Goal: Task Accomplishment & Management: Use online tool/utility

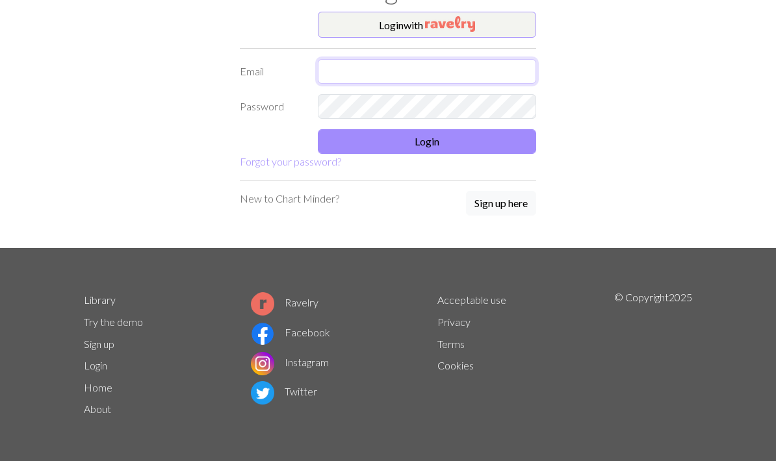
click at [380, 77] on input "text" at bounding box center [427, 71] width 218 height 25
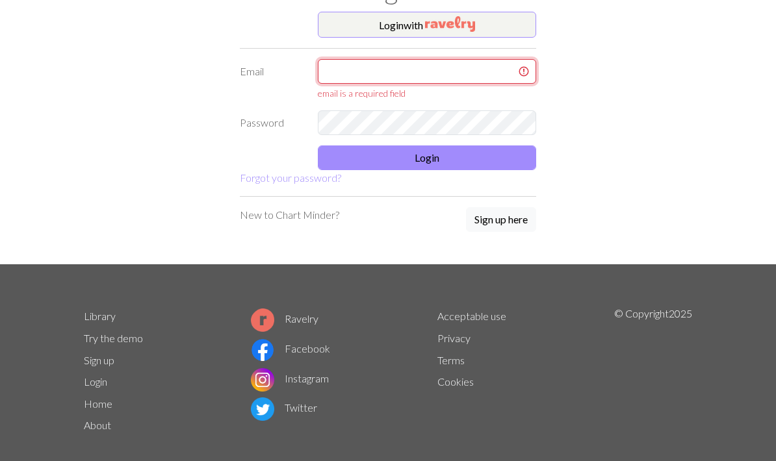
type input "[EMAIL_ADDRESS][DOMAIN_NAME]"
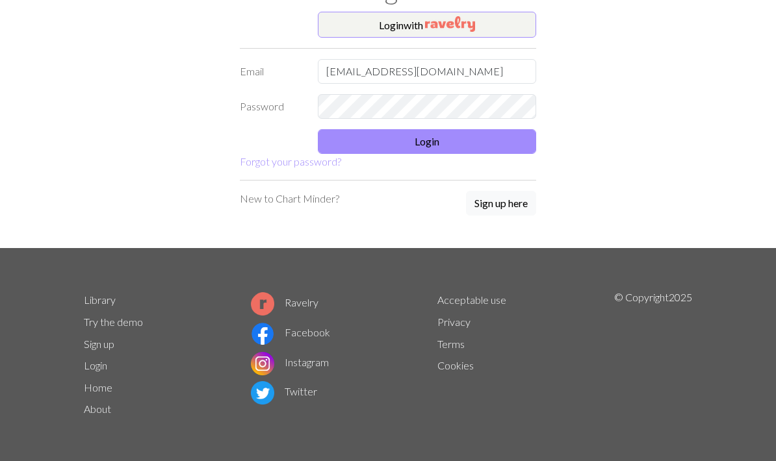
click at [438, 130] on button "Login" at bounding box center [427, 141] width 218 height 25
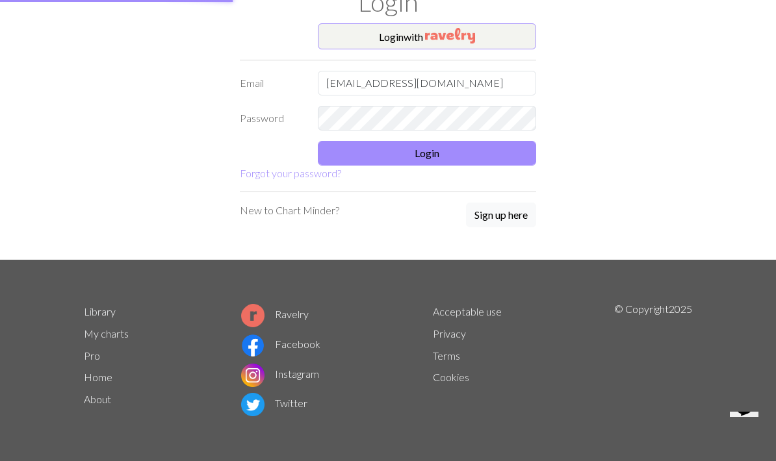
scroll to position [51, 0]
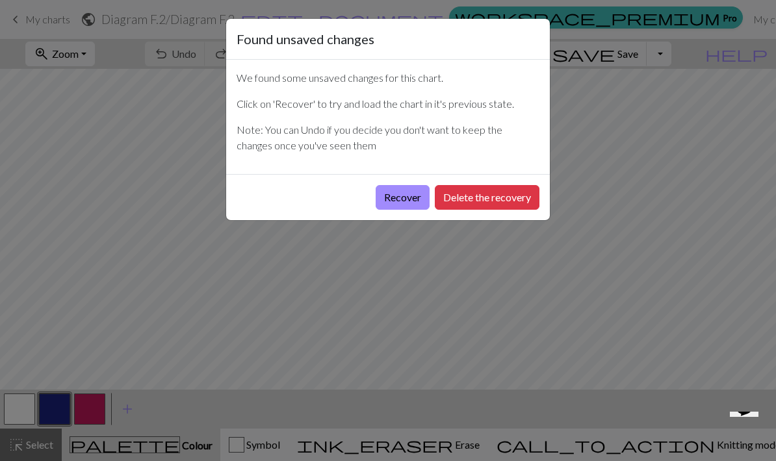
click at [402, 197] on button "Recover" at bounding box center [403, 197] width 54 height 25
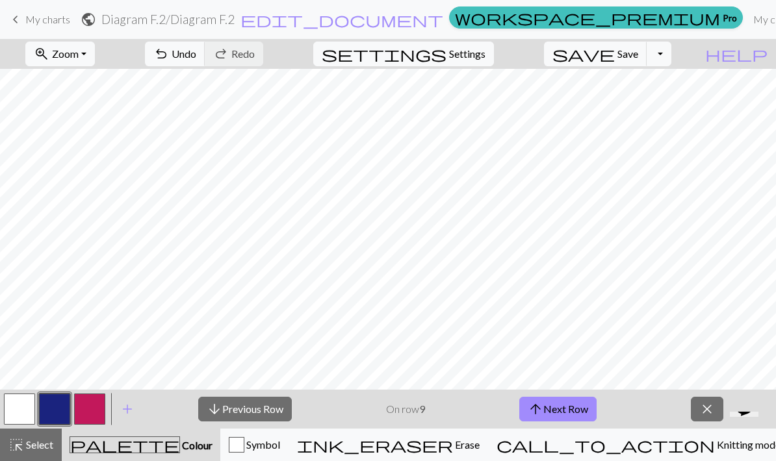
click at [748, 28] on link "My charts" at bounding box center [775, 19] width 55 height 26
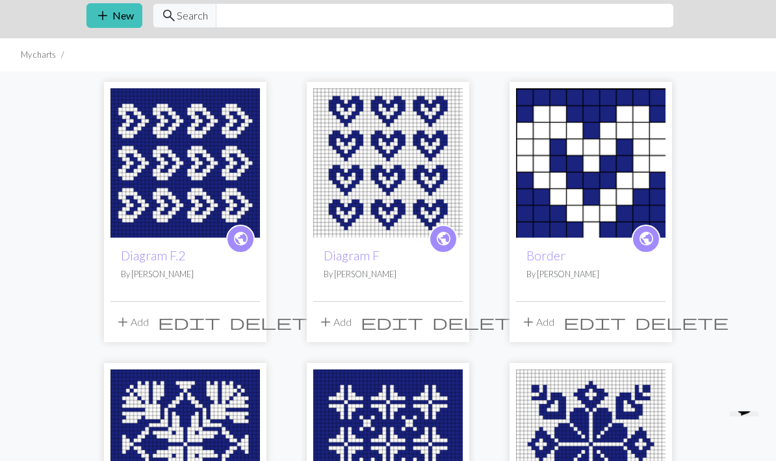
click at [599, 173] on img at bounding box center [590, 163] width 149 height 149
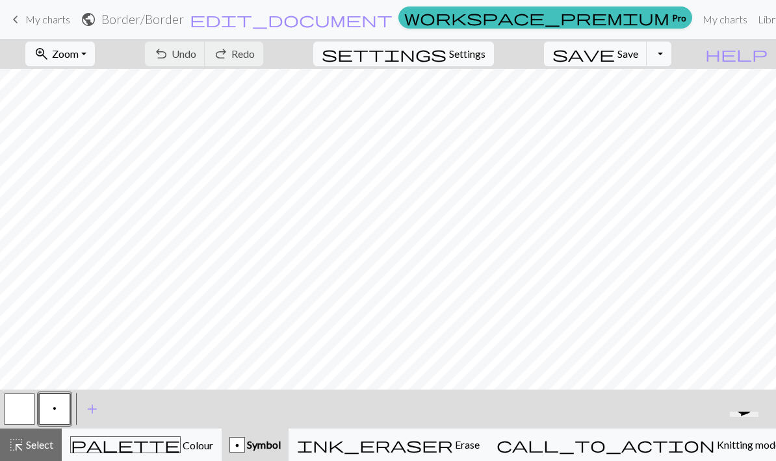
click at [181, 445] on span "Colour" at bounding box center [197, 445] width 32 height 12
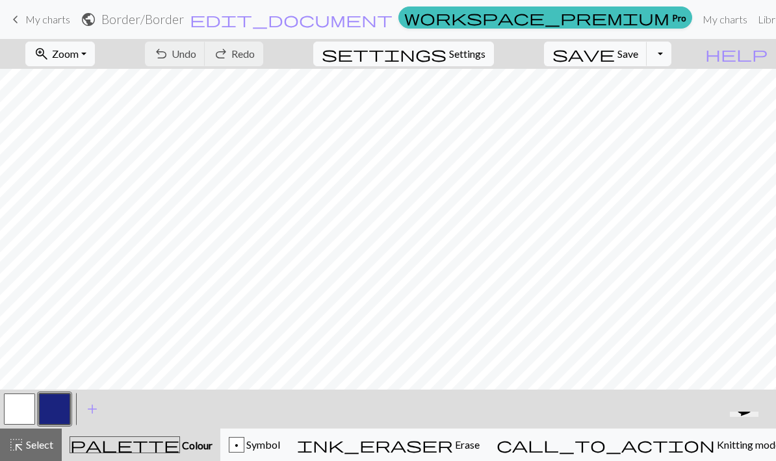
click at [53, 401] on button "button" at bounding box center [54, 409] width 31 height 31
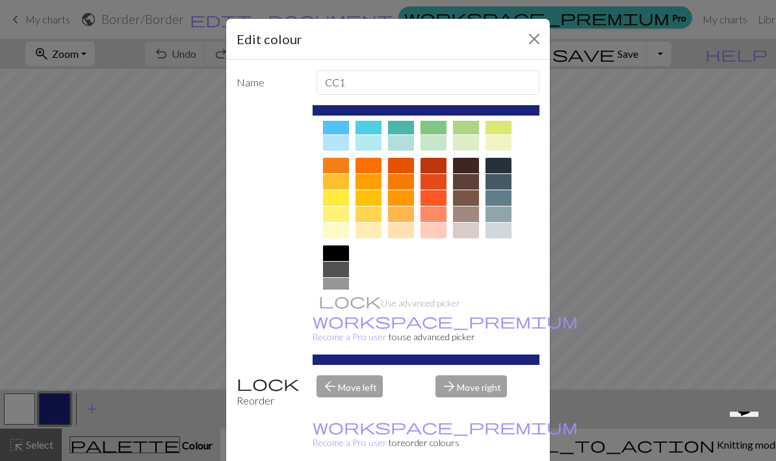
scroll to position [148, 0]
click at [339, 321] on div at bounding box center [336, 319] width 26 height 16
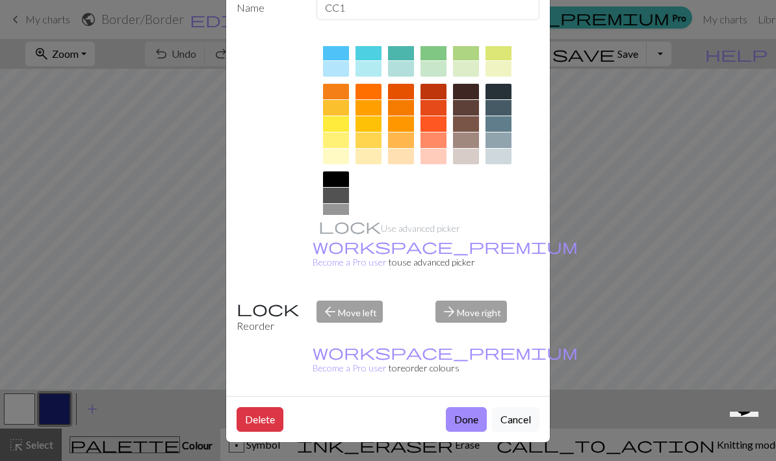
scroll to position [84, 0]
click at [465, 422] on button "Done" at bounding box center [466, 419] width 41 height 25
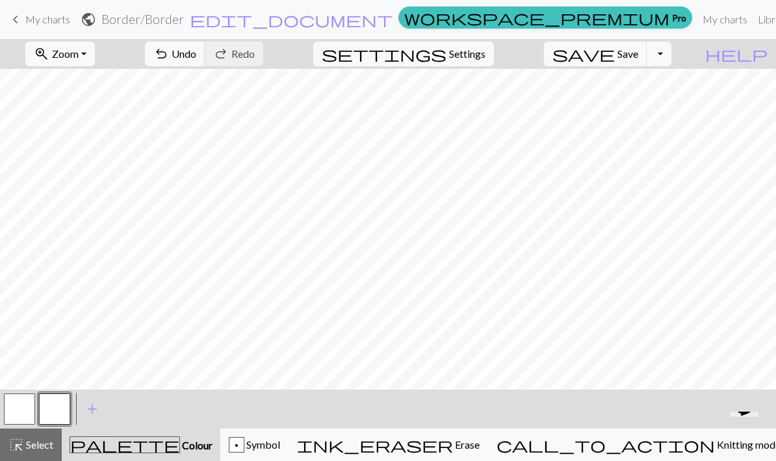
click at [18, 413] on button "button" at bounding box center [19, 409] width 31 height 31
click at [19, 404] on button "button" at bounding box center [19, 409] width 31 height 31
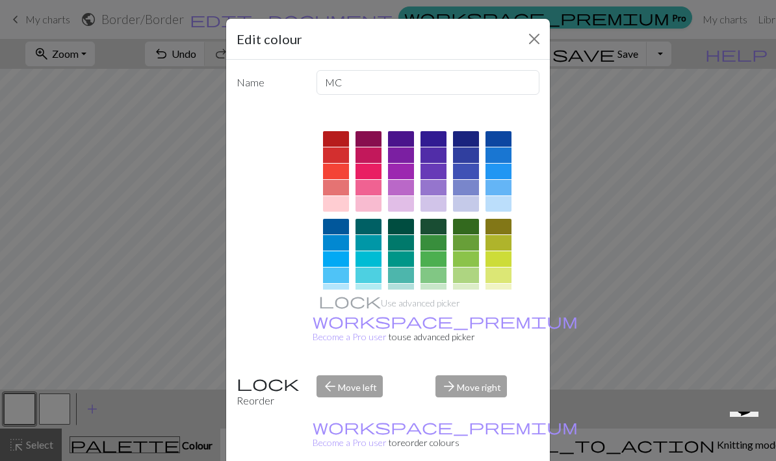
click at [461, 142] on div at bounding box center [466, 139] width 26 height 16
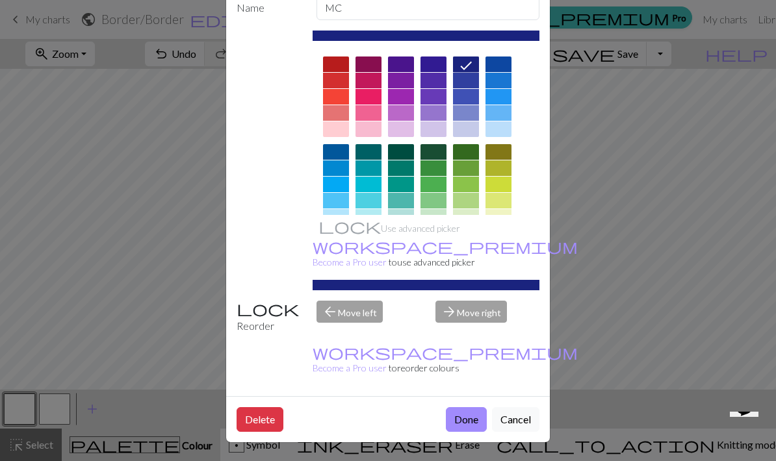
click at [467, 423] on button "Done" at bounding box center [466, 419] width 41 height 25
